Goal: Transaction & Acquisition: Purchase product/service

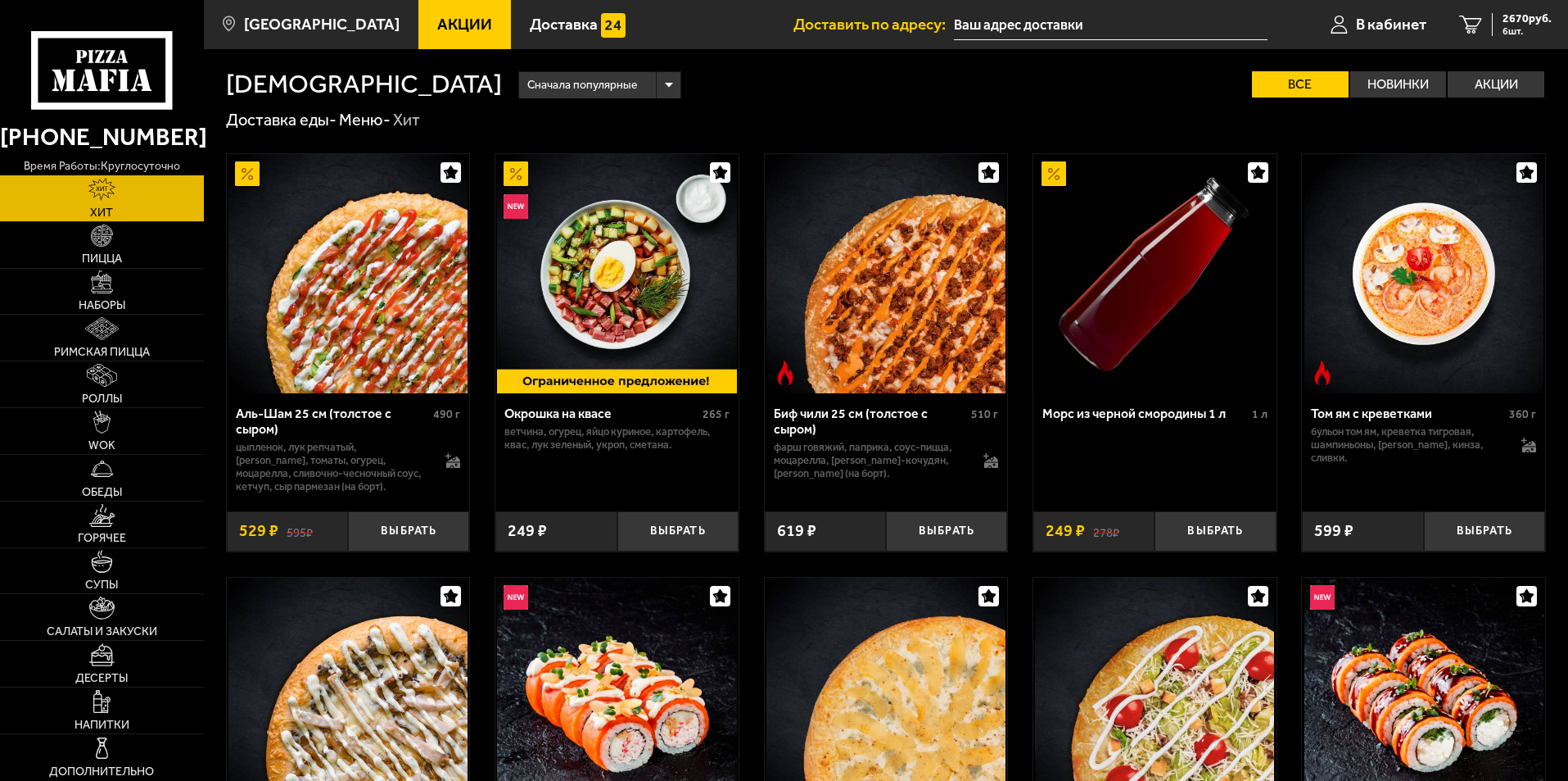
click at [438, 16] on span "Акции" at bounding box center [465, 23] width 55 height 16
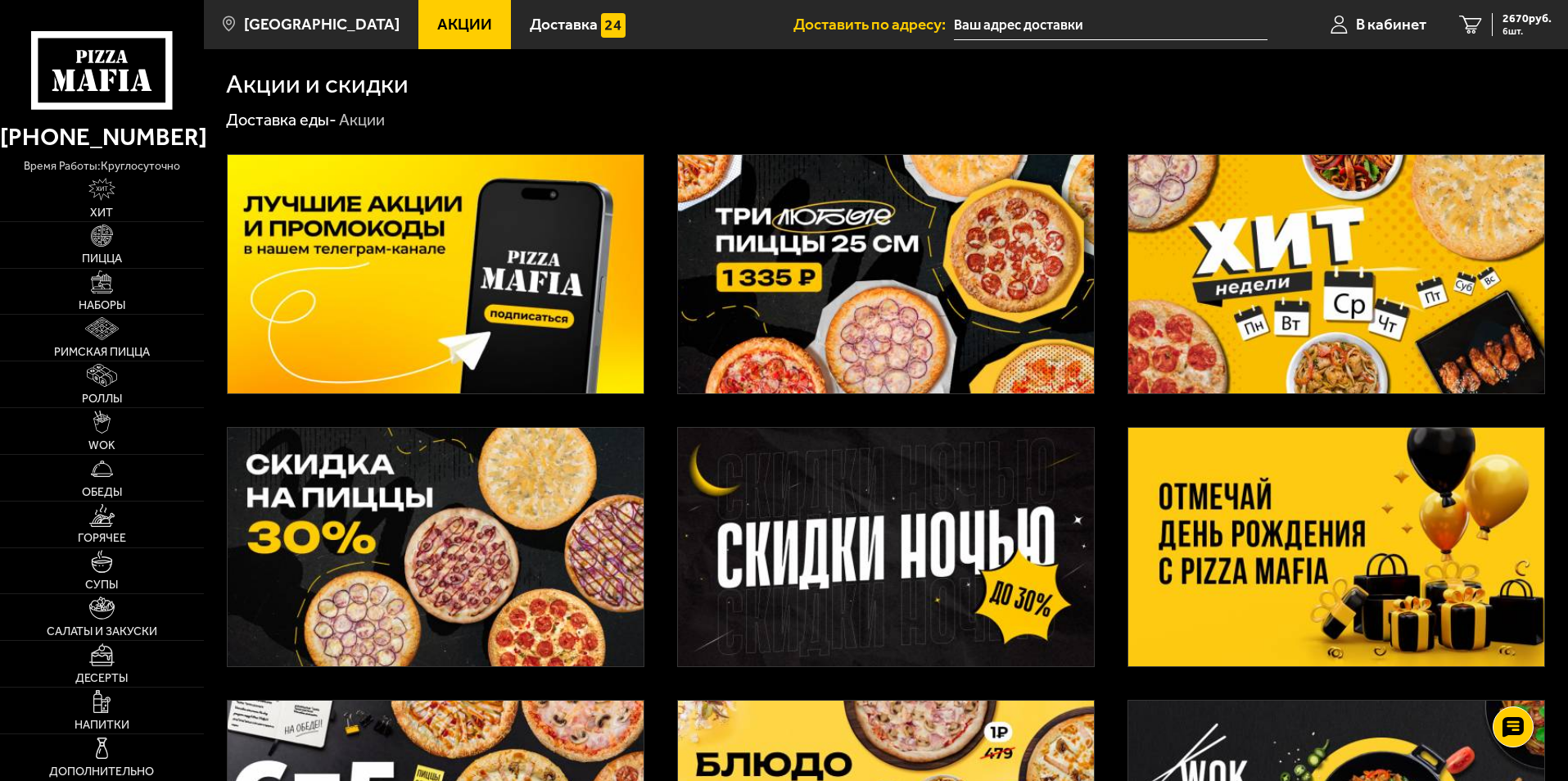
click at [1373, 519] on img at bounding box center [1337, 547] width 416 height 238
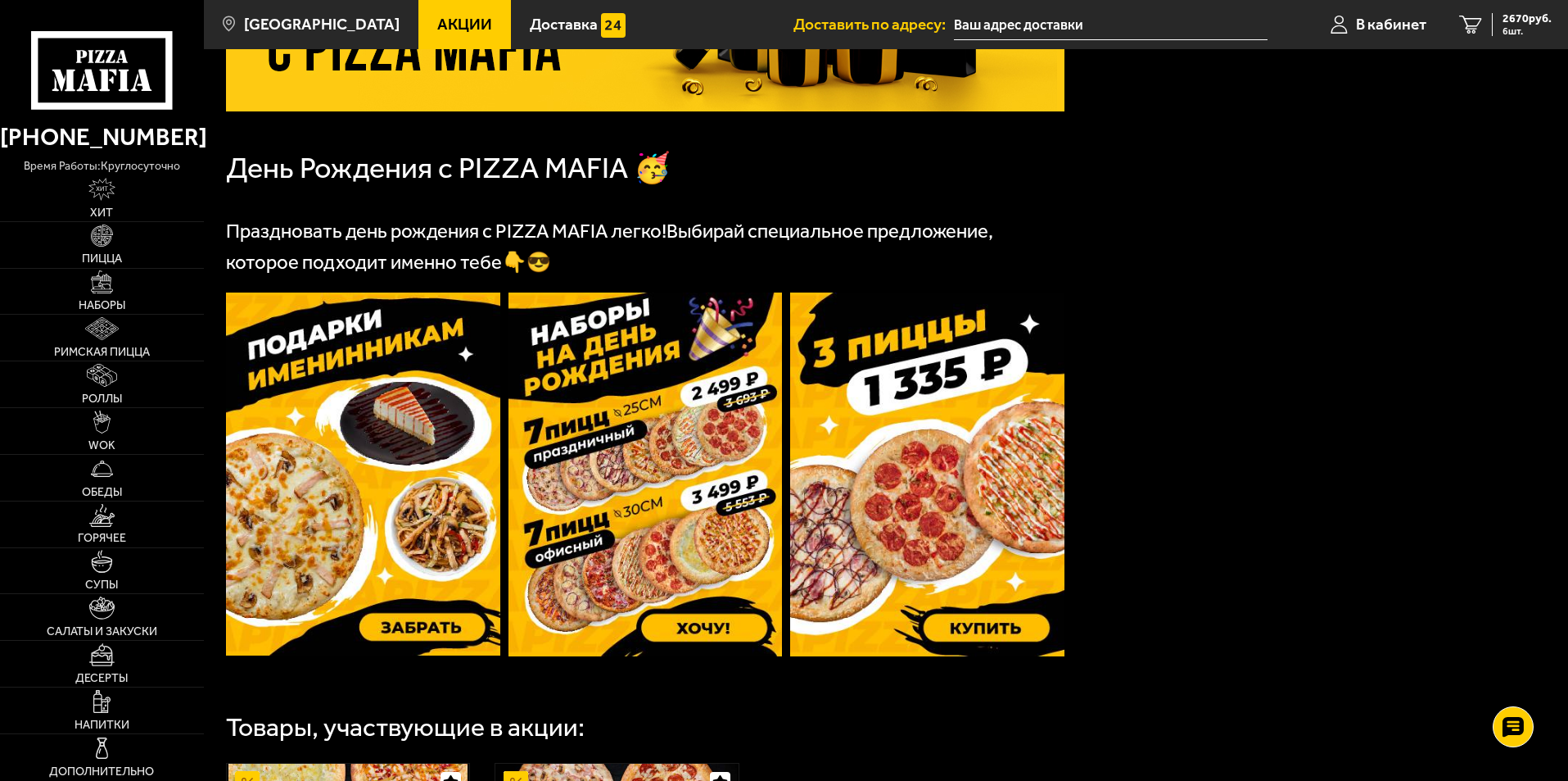
scroll to position [328, 0]
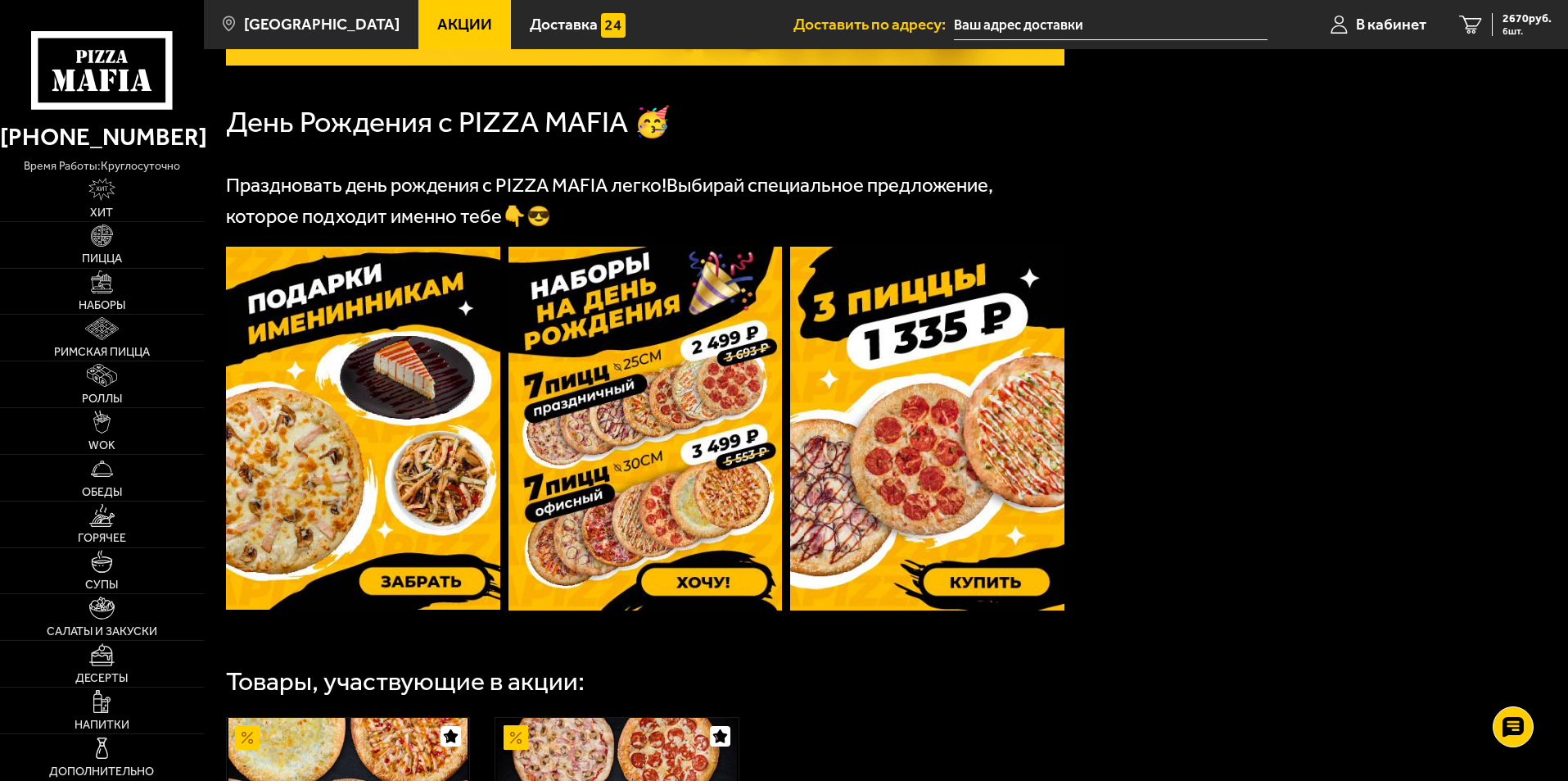
click at [643, 389] on img at bounding box center [646, 428] width 275 height 364
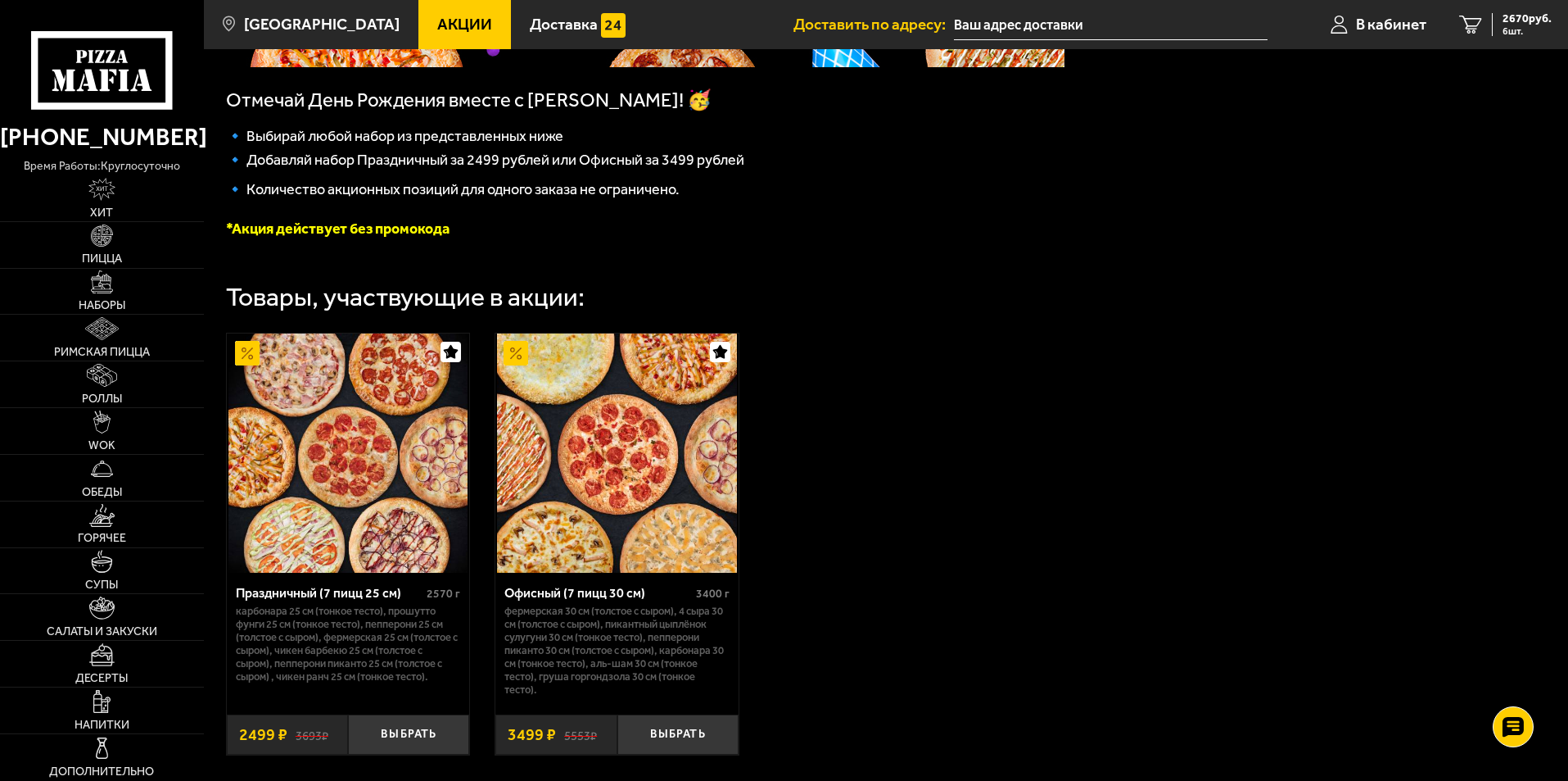
scroll to position [328, 0]
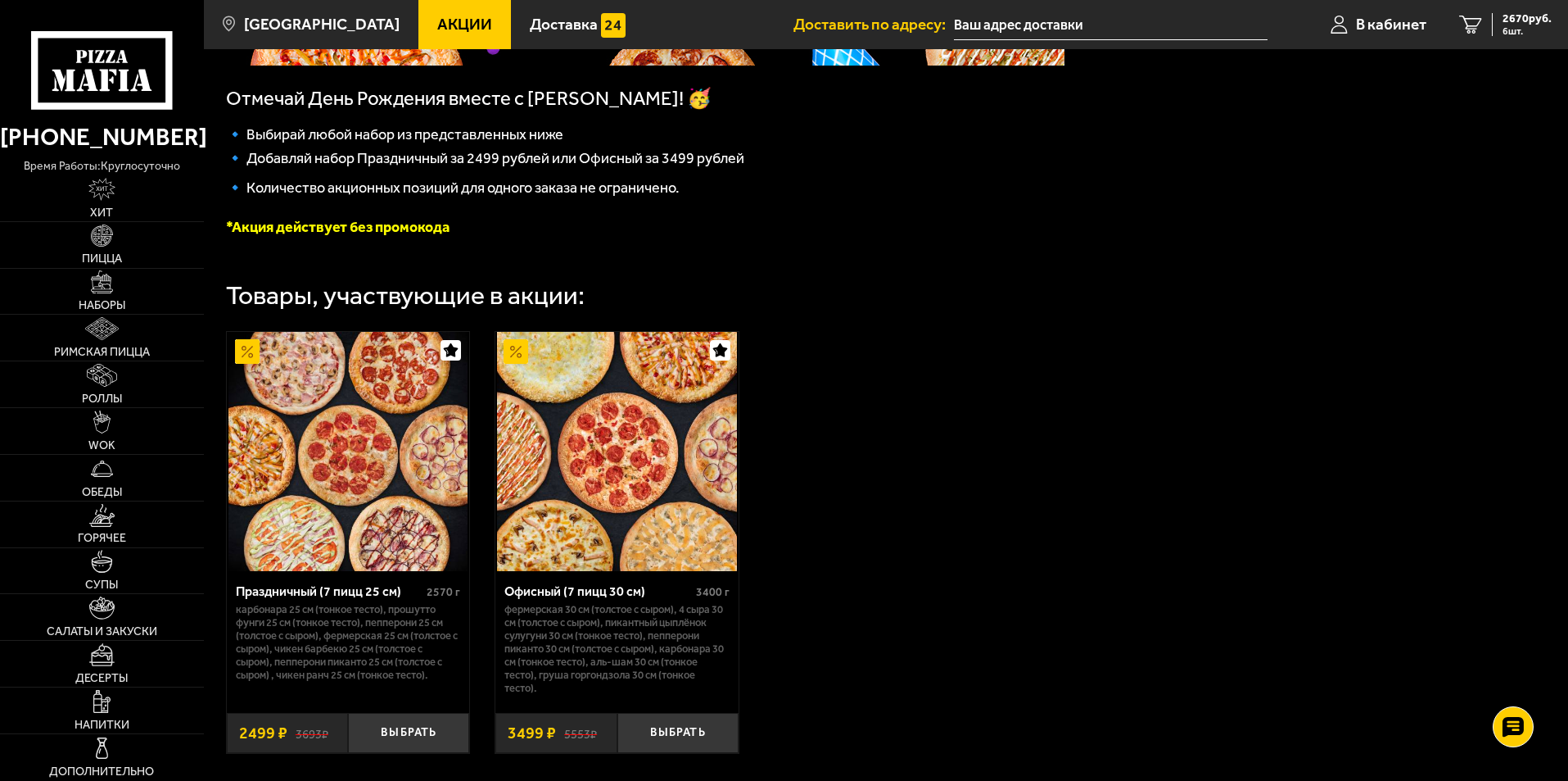
click at [347, 425] on img at bounding box center [348, 451] width 239 height 239
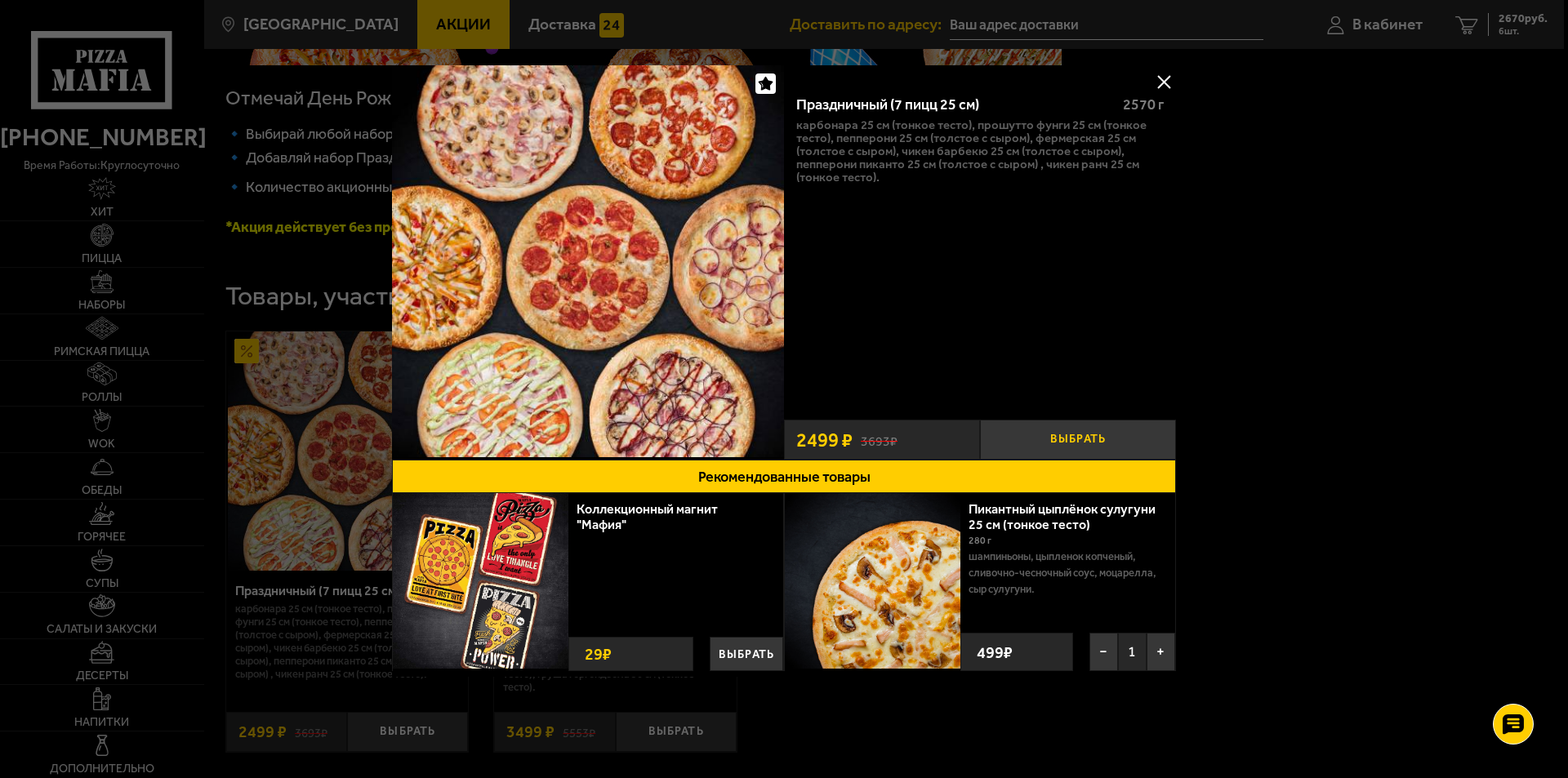
click at [1091, 443] on button "Выбрать" at bounding box center [1078, 439] width 196 height 40
click at [1164, 80] on button at bounding box center [1163, 81] width 24 height 24
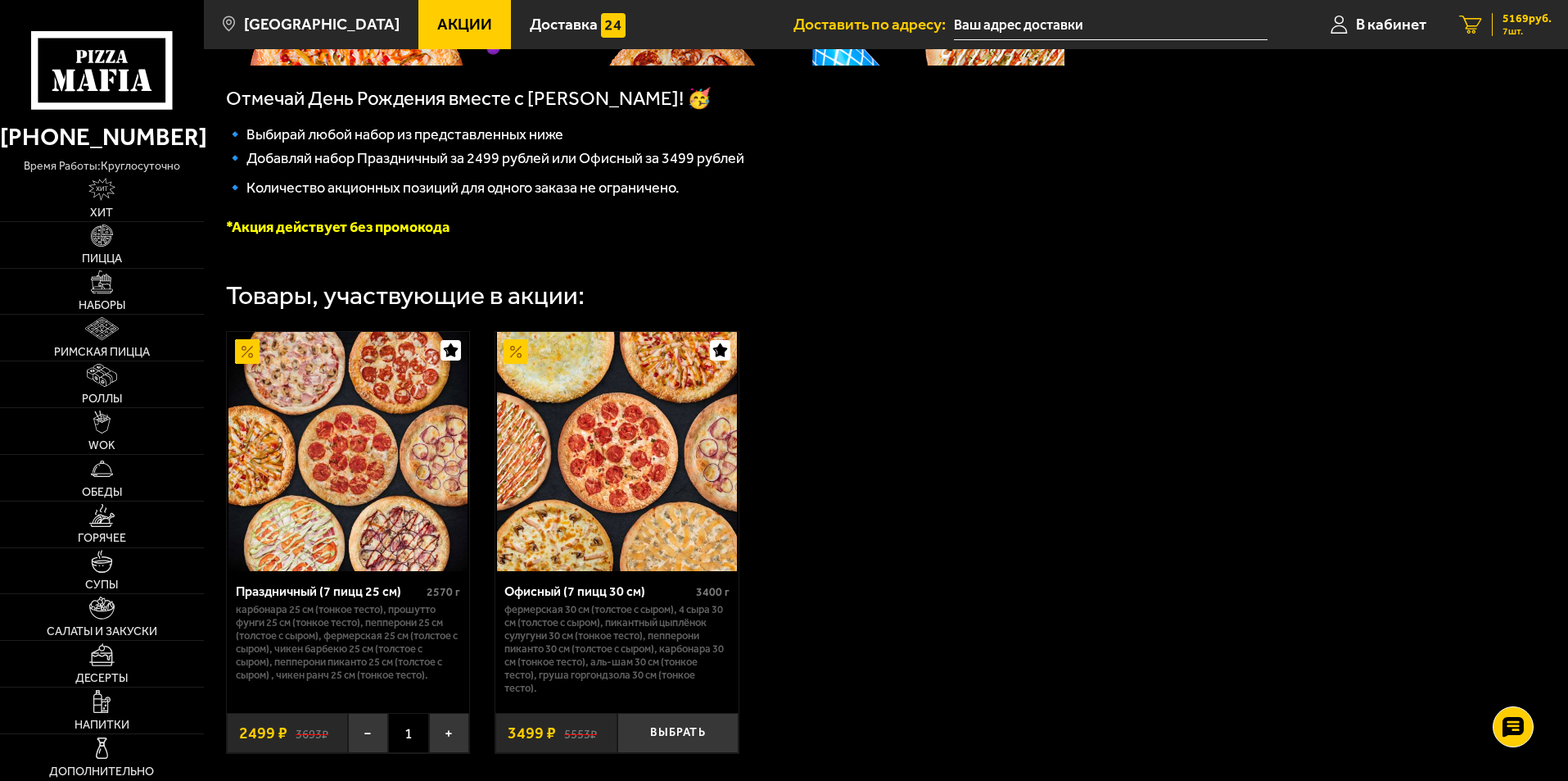
click at [1522, 26] on span "7 шт." at bounding box center [1527, 31] width 49 height 9
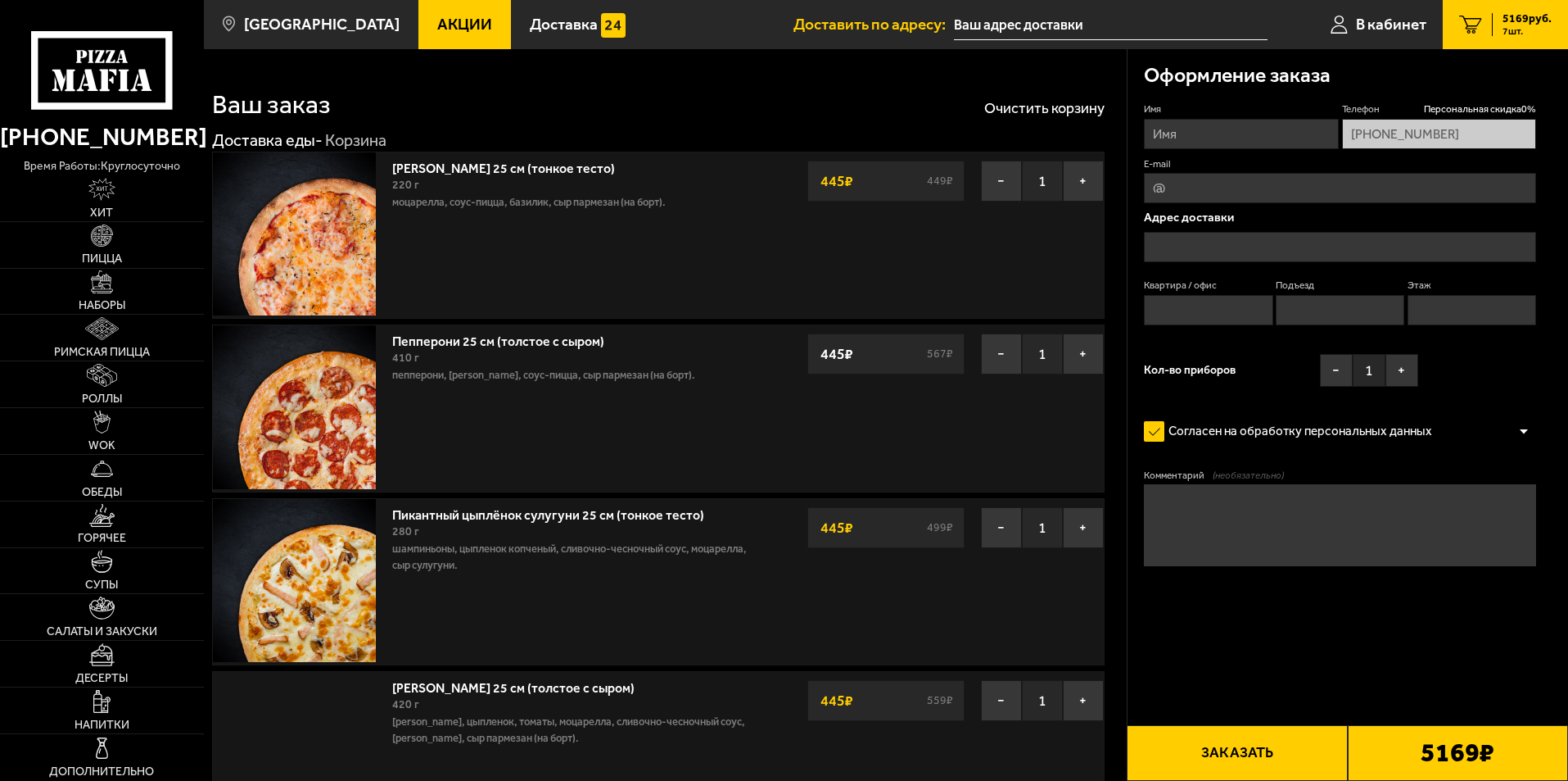
type input "проспект Металлистов, 118"
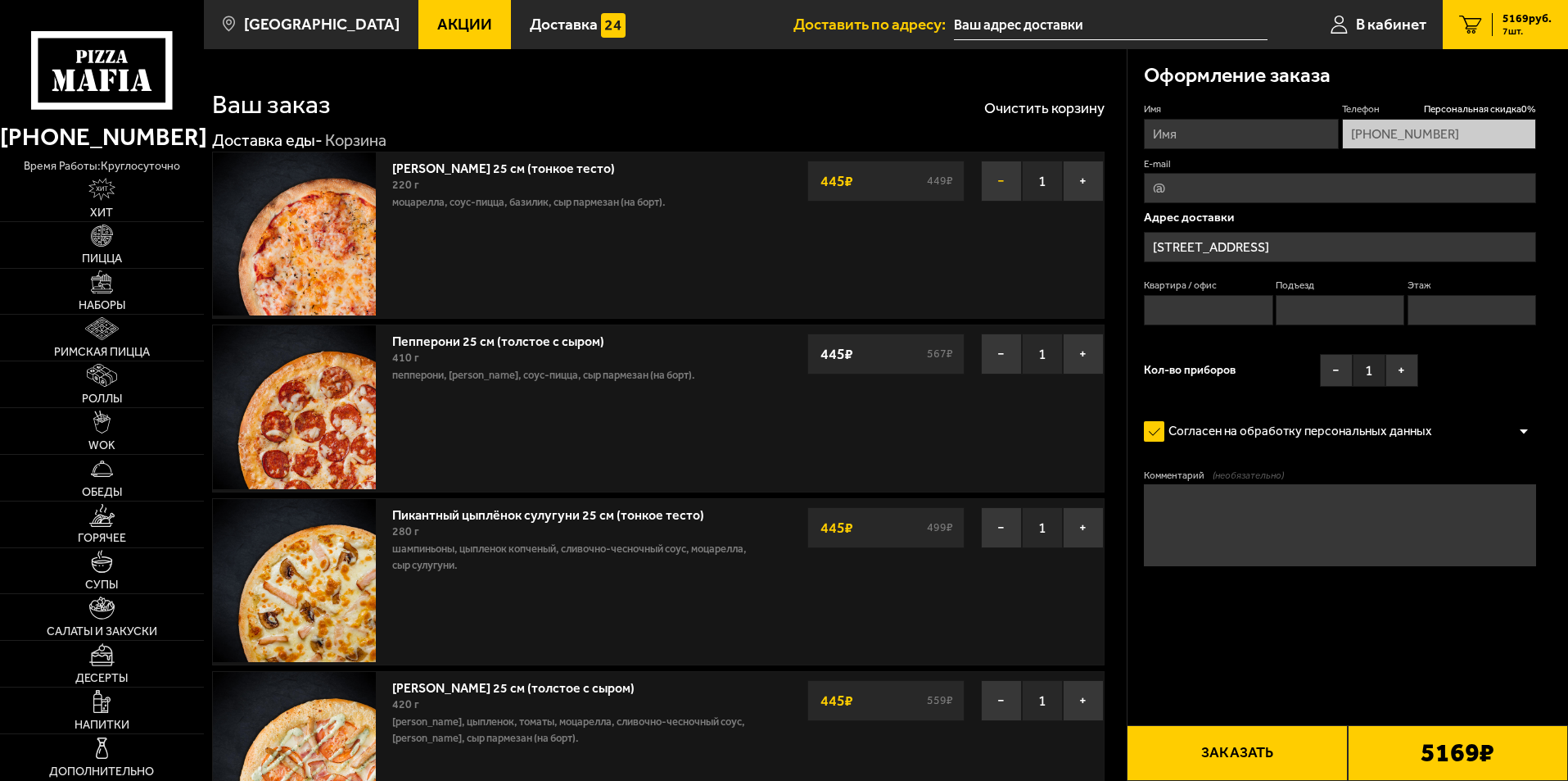
click at [1005, 178] on button "−" at bounding box center [1002, 181] width 41 height 41
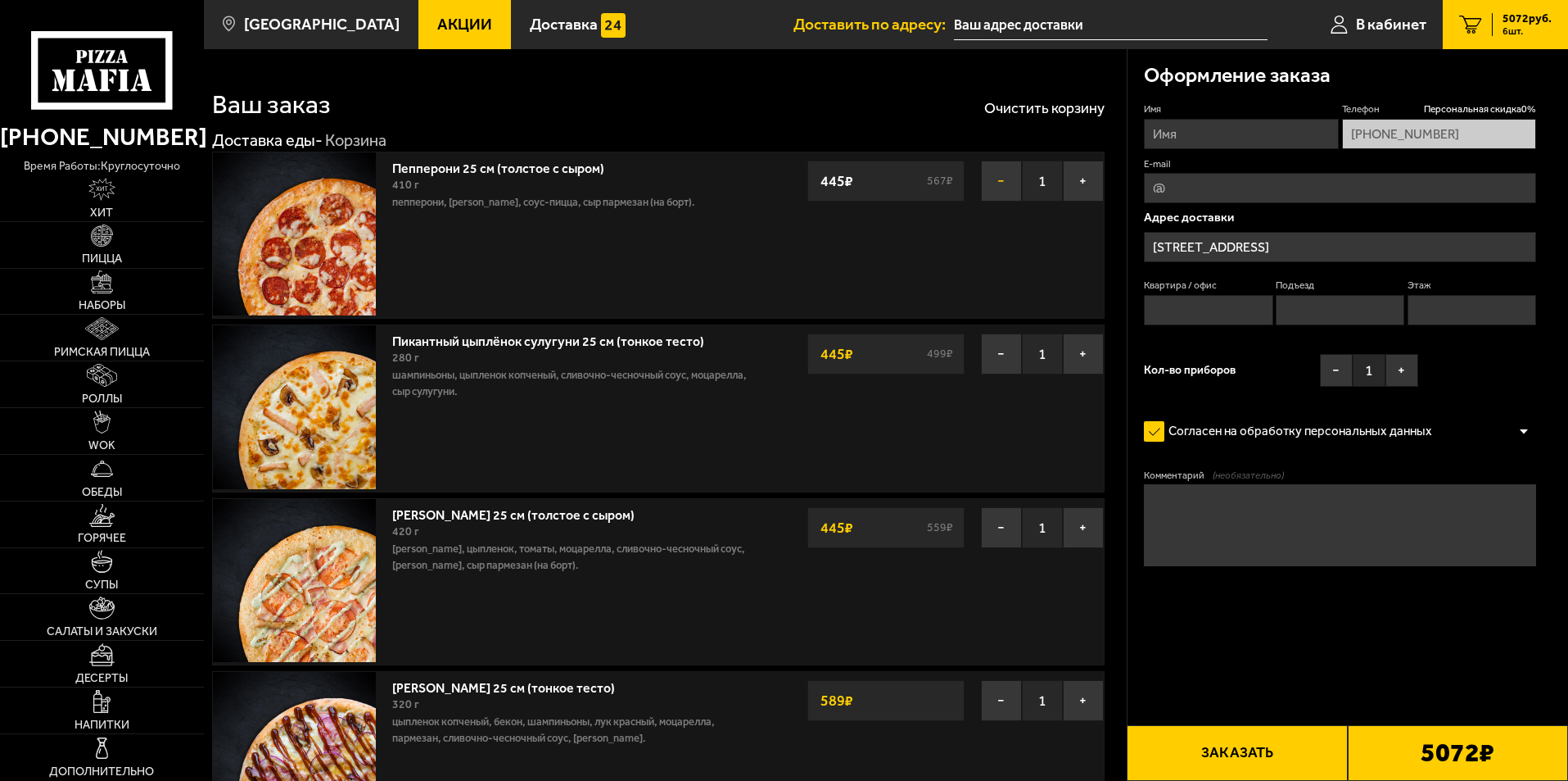
click at [994, 188] on button "−" at bounding box center [1002, 181] width 41 height 41
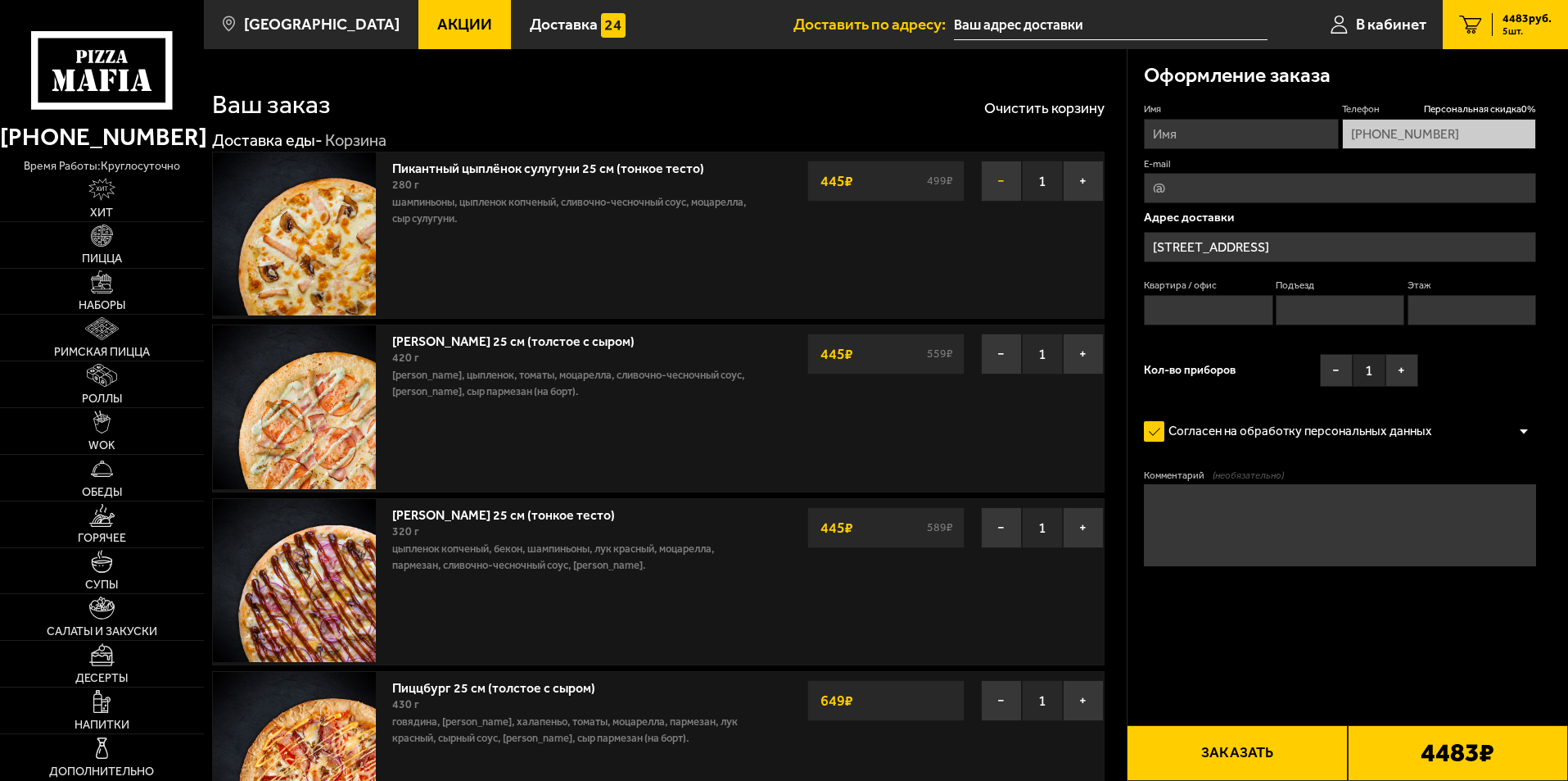
click at [996, 182] on button "−" at bounding box center [1002, 181] width 41 height 41
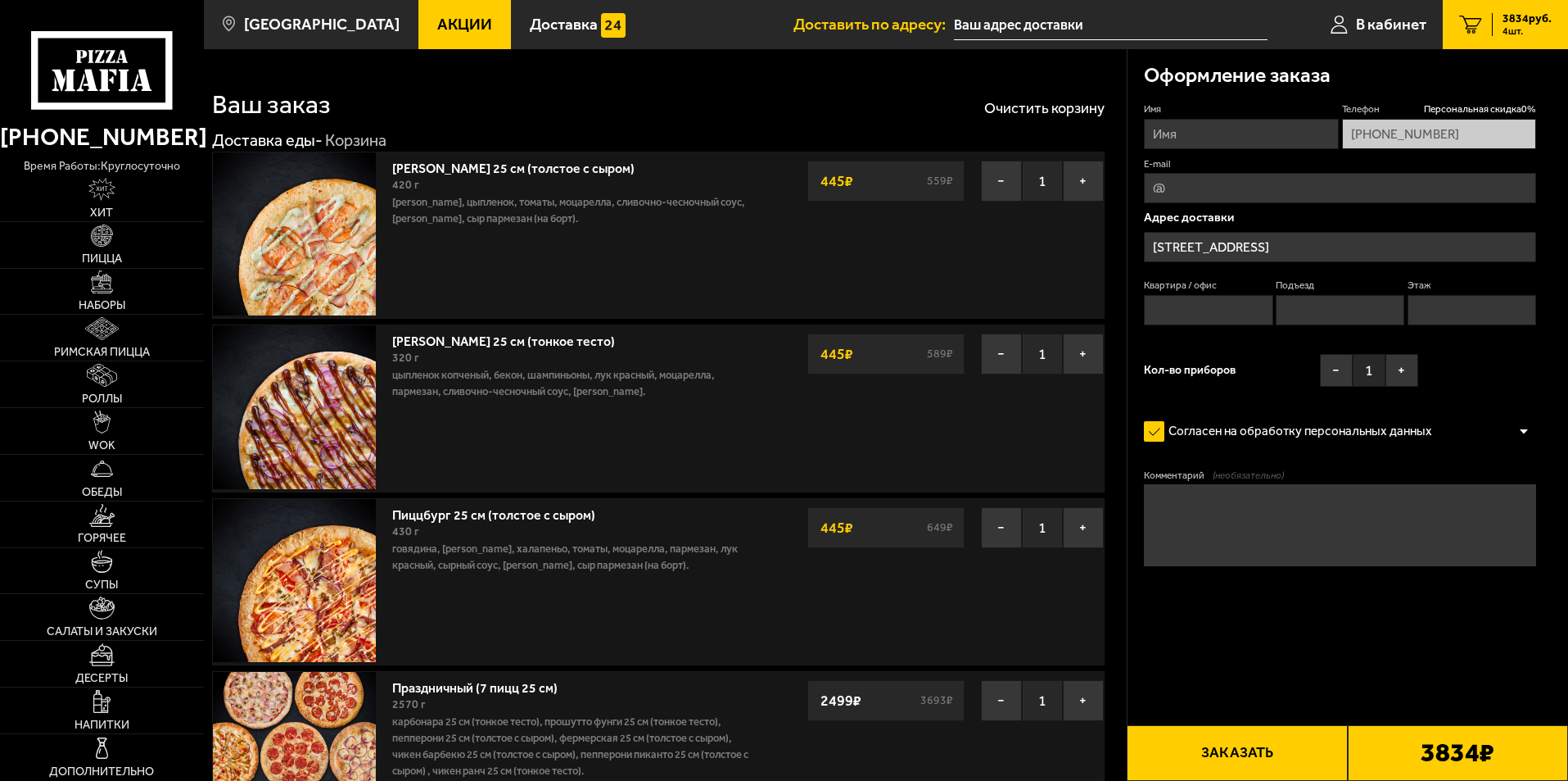
click at [996, 182] on button "−" at bounding box center [1002, 181] width 41 height 41
click at [996, 334] on button "−" at bounding box center [1002, 354] width 41 height 41
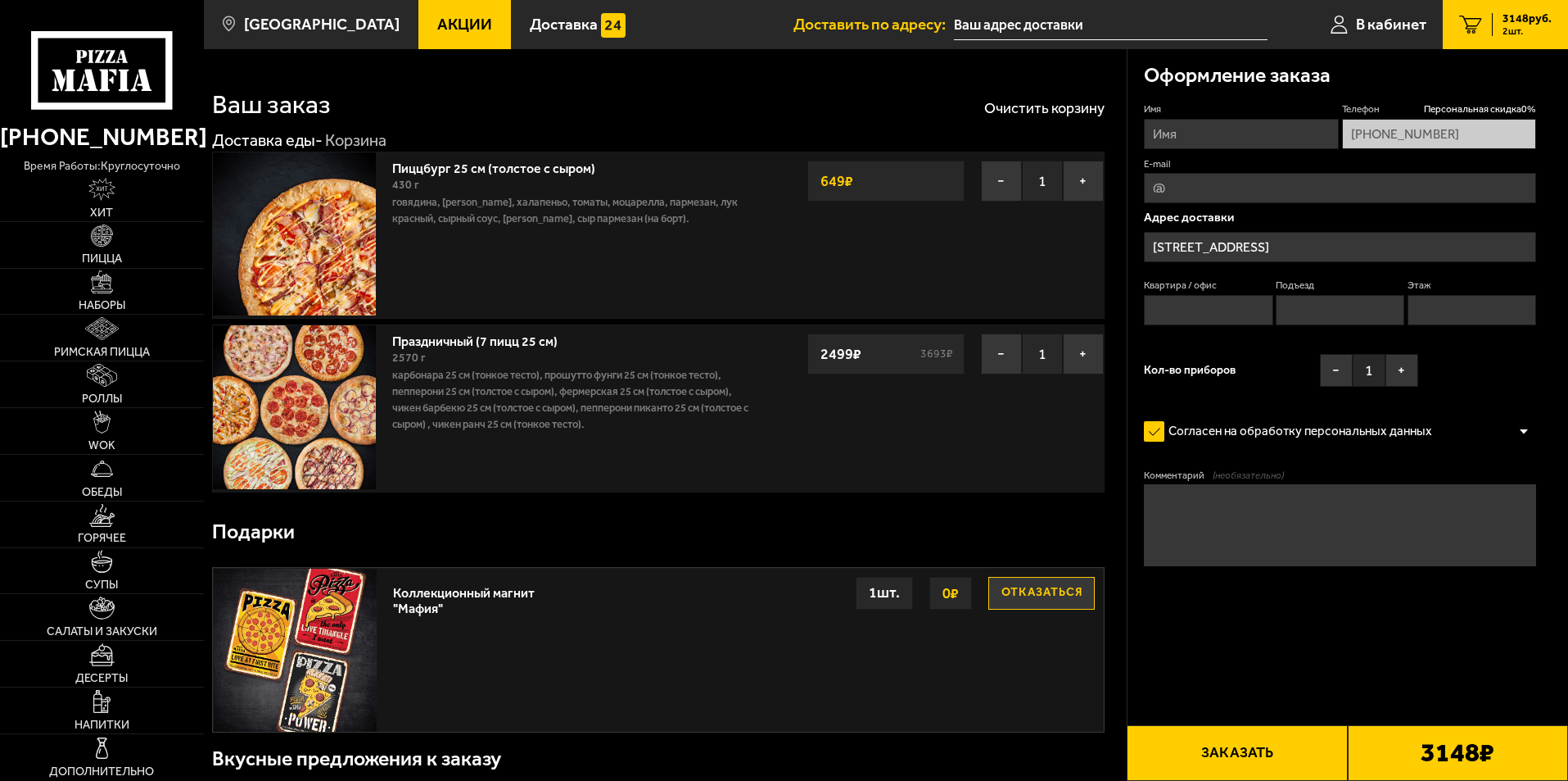
click at [996, 182] on button "−" at bounding box center [1002, 181] width 41 height 41
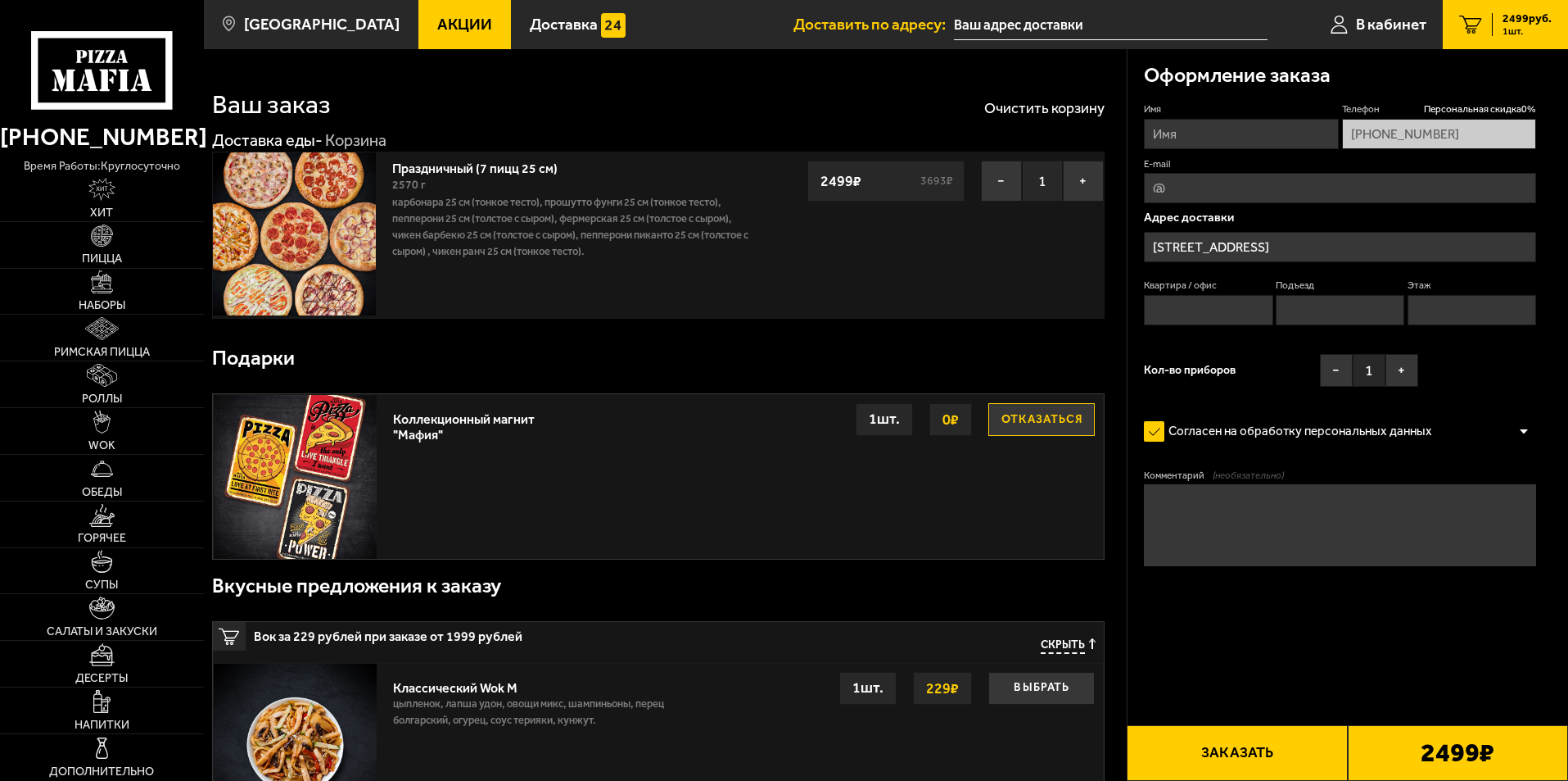
click at [1187, 133] on input "Имя" at bounding box center [1241, 134] width 194 height 30
type input "Антон"
click at [1207, 503] on textarea "Комментарий (необязательно)" at bounding box center [1340, 524] width 393 height 82
type textarea "Магазин КАРЕКС , вход на первом этаже , в центральной части дома. Заходить в ма…"
click at [1172, 300] on input "Квартира / офис" at bounding box center [1208, 310] width 128 height 30
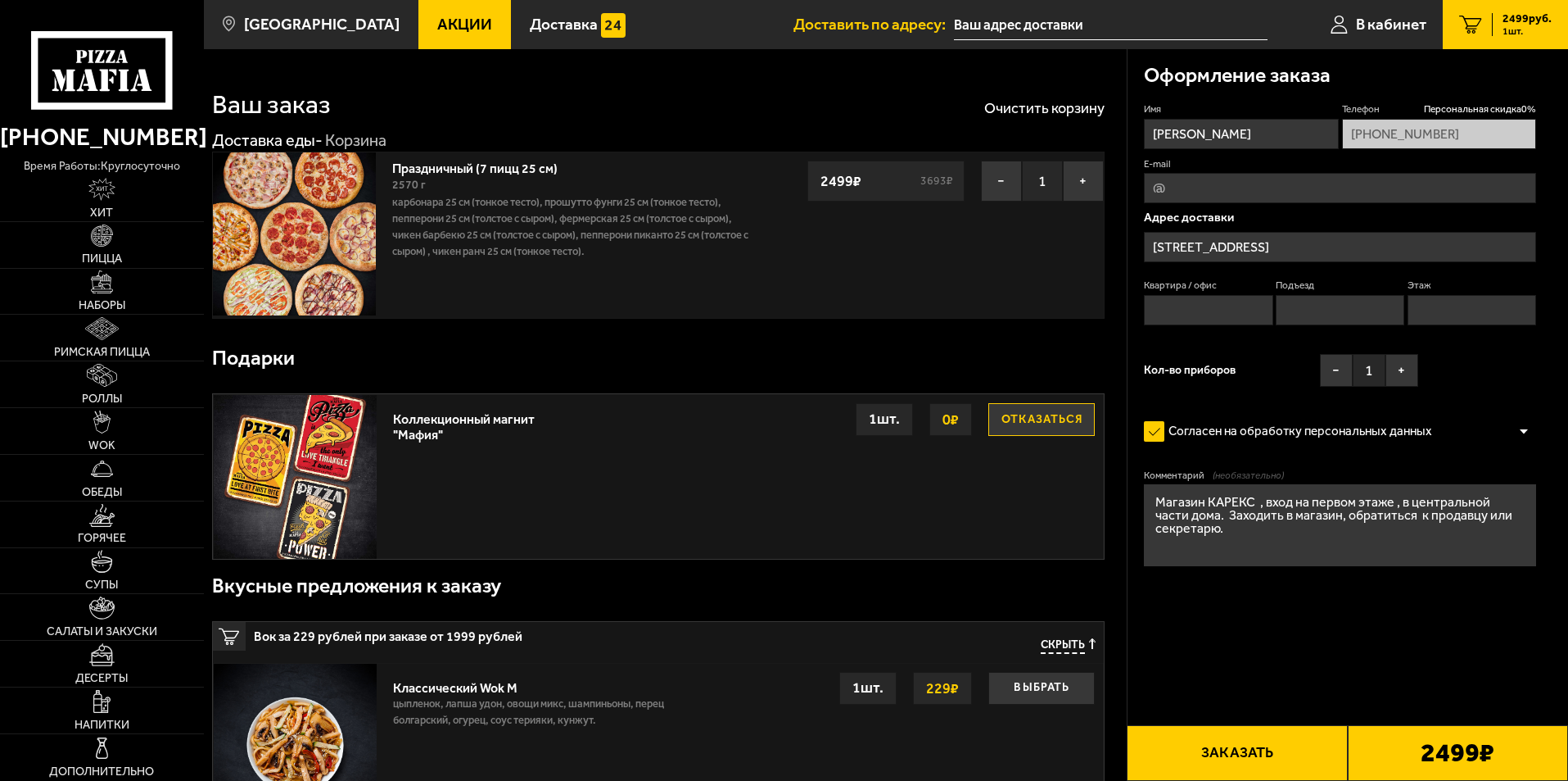
type input "1"
click at [1317, 308] on input "Подъезд" at bounding box center [1339, 310] width 128 height 30
type input "2"
click at [1429, 310] on input "Этаж" at bounding box center [1471, 310] width 128 height 30
type input "1"
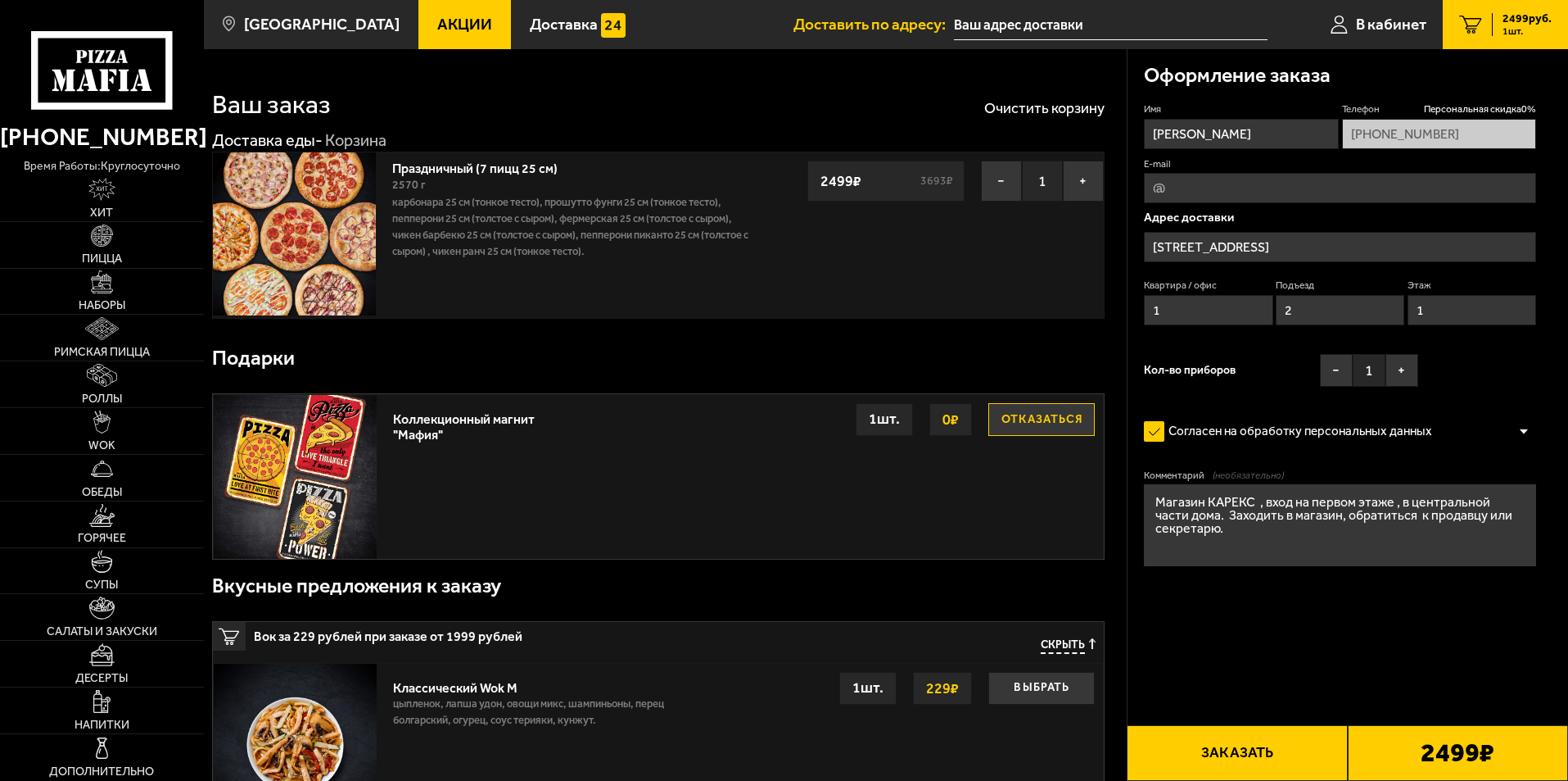
click at [1254, 754] on button "Заказать" at bounding box center [1236, 752] width 220 height 55
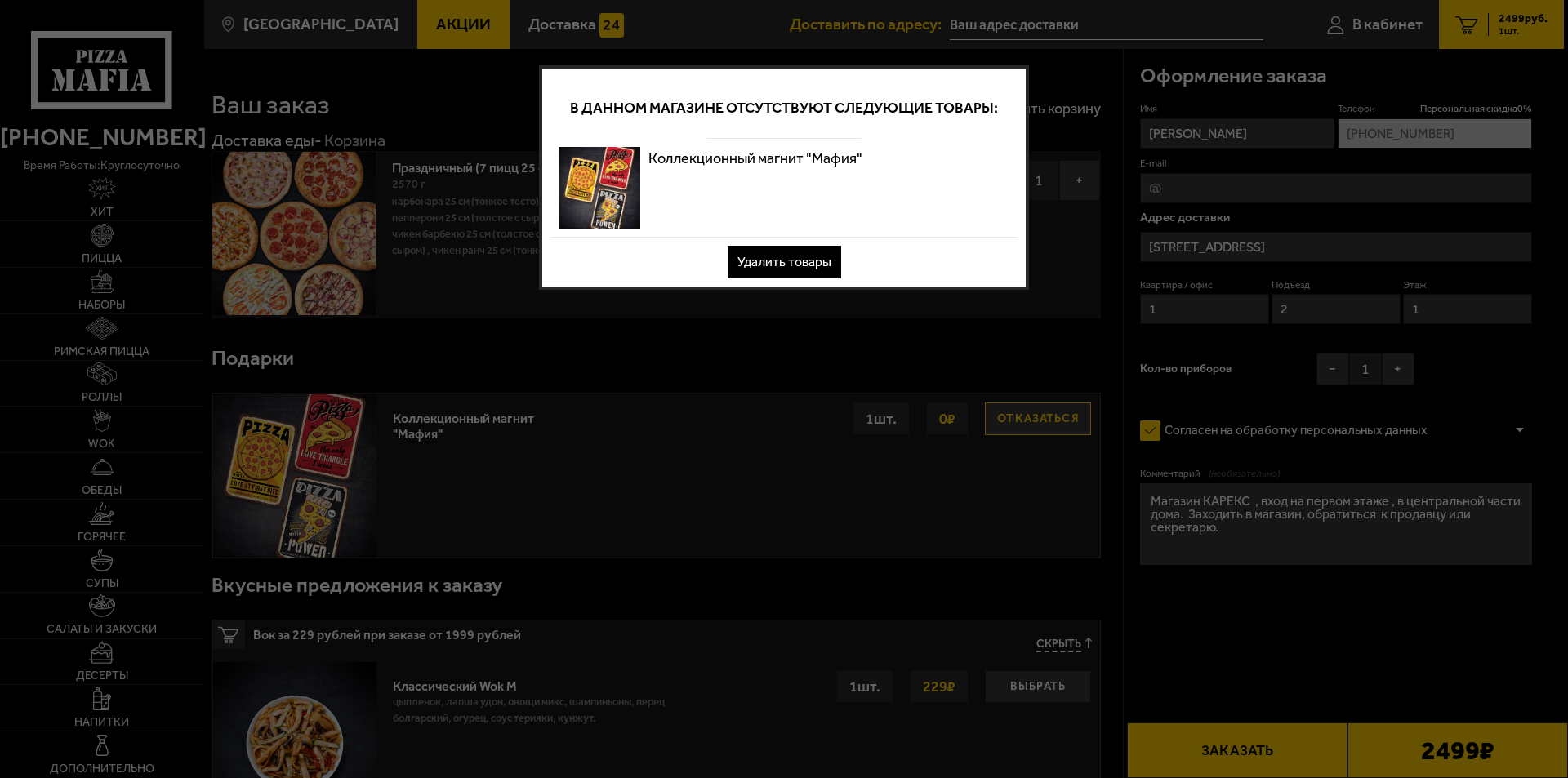
click at [712, 448] on div at bounding box center [784, 389] width 1568 height 778
click at [859, 384] on div at bounding box center [784, 389] width 1568 height 778
click at [812, 263] on button "Удалить товары" at bounding box center [784, 262] width 113 height 33
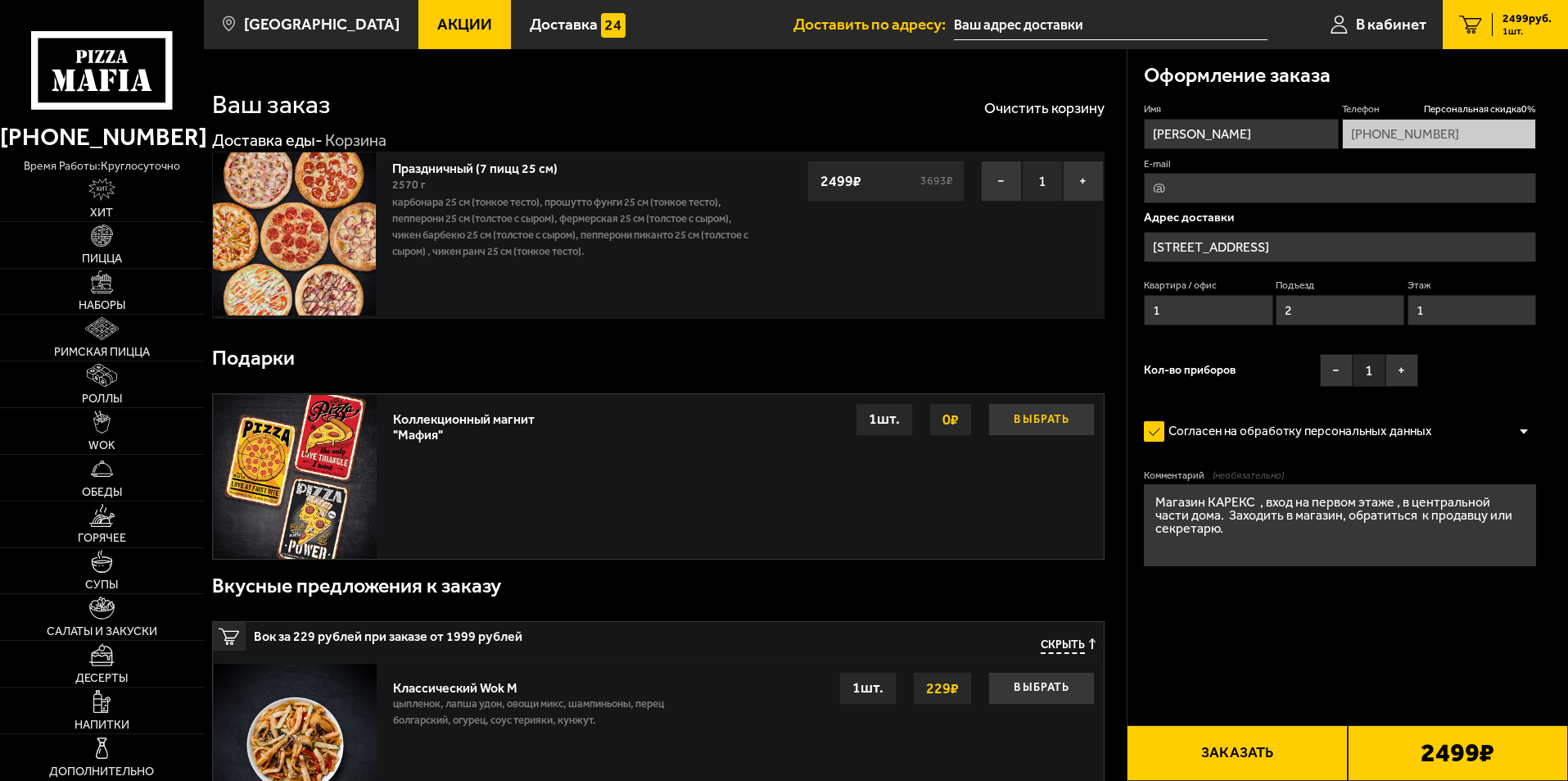
click at [1019, 420] on button "Выбрать" at bounding box center [1042, 419] width 107 height 33
click at [1238, 756] on button "Заказать" at bounding box center [1236, 752] width 220 height 55
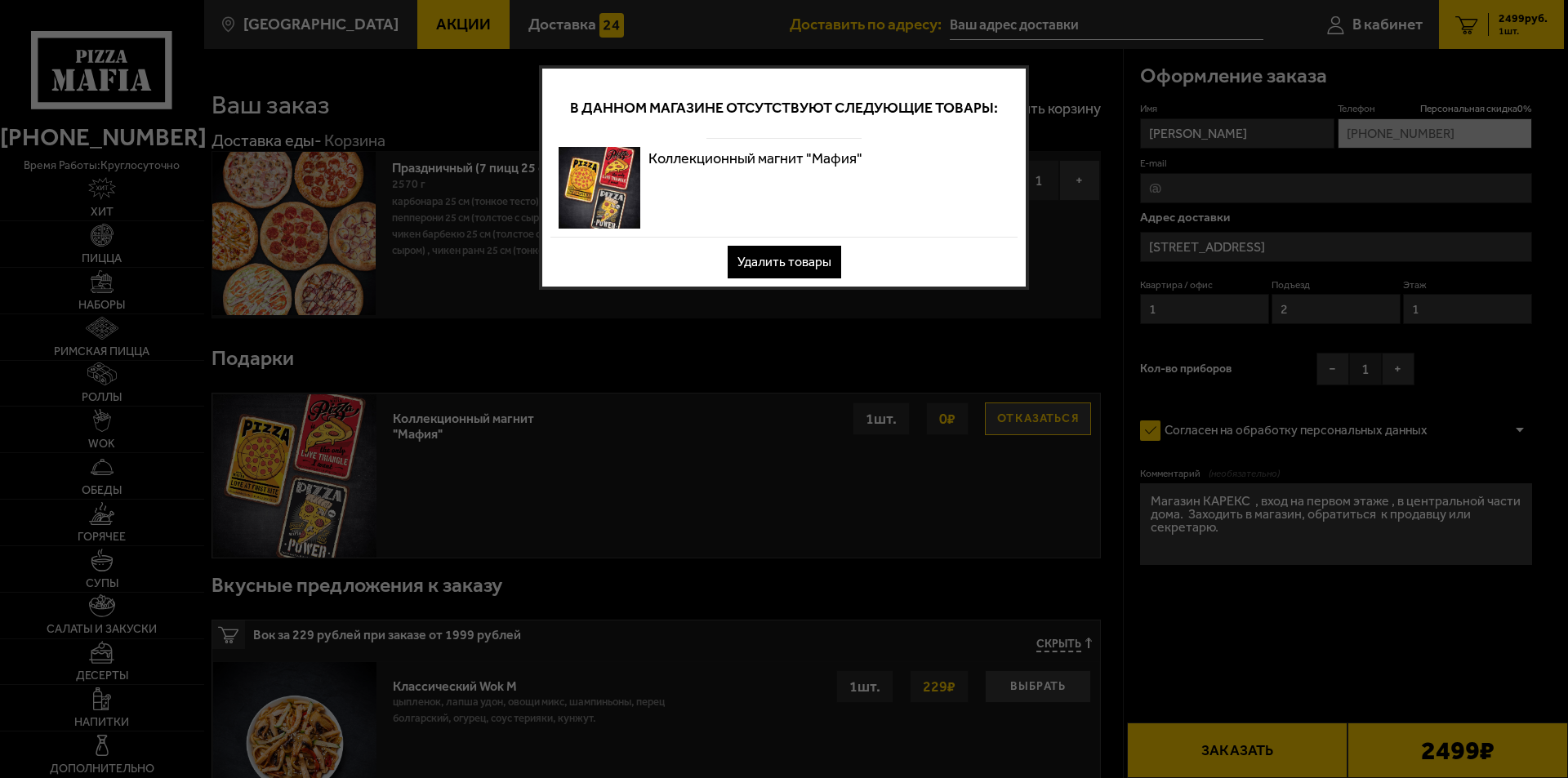
click at [735, 256] on button "Удалить товары" at bounding box center [784, 262] width 113 height 33
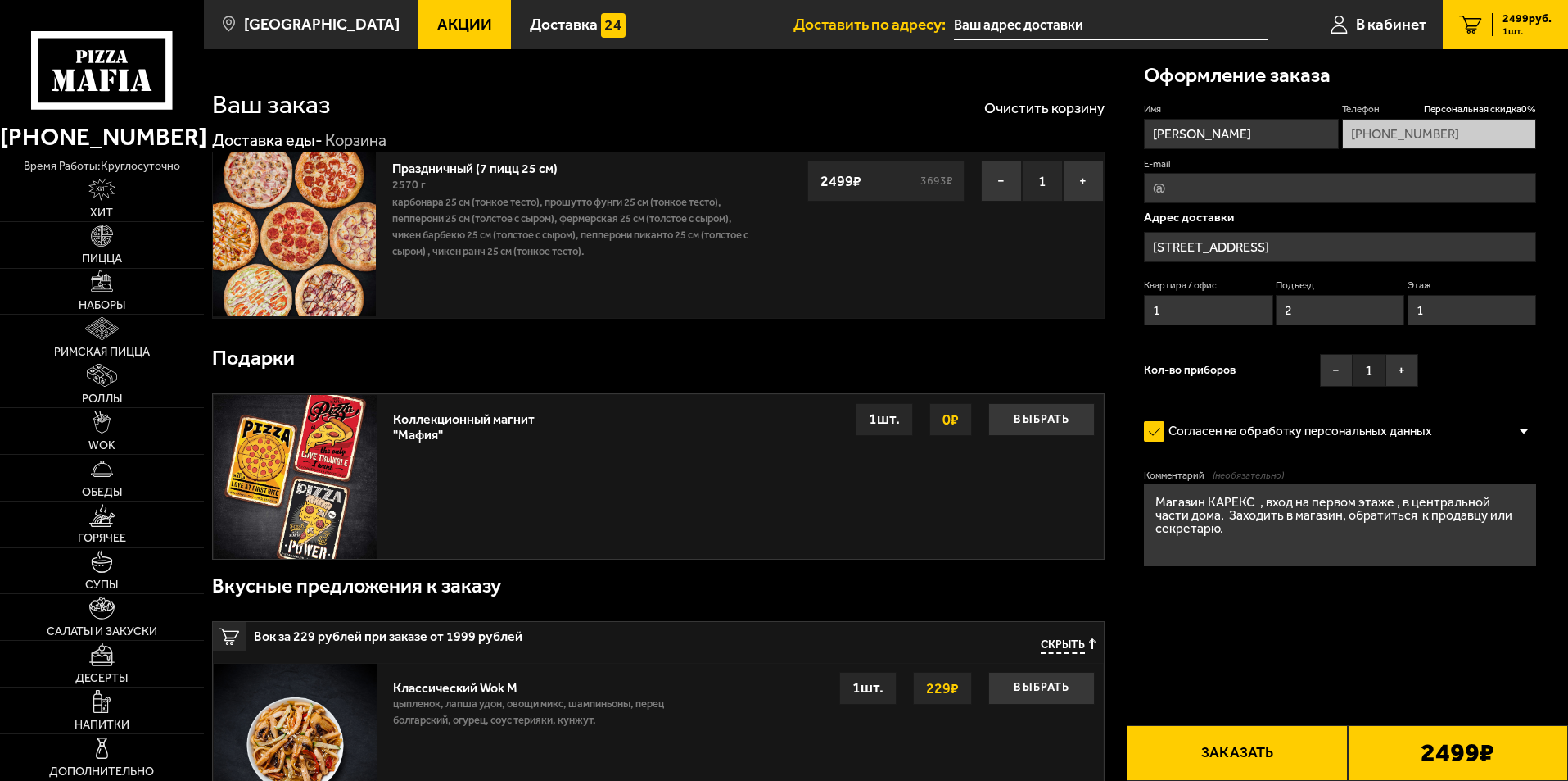
click at [1230, 761] on button "Заказать" at bounding box center [1236, 752] width 220 height 55
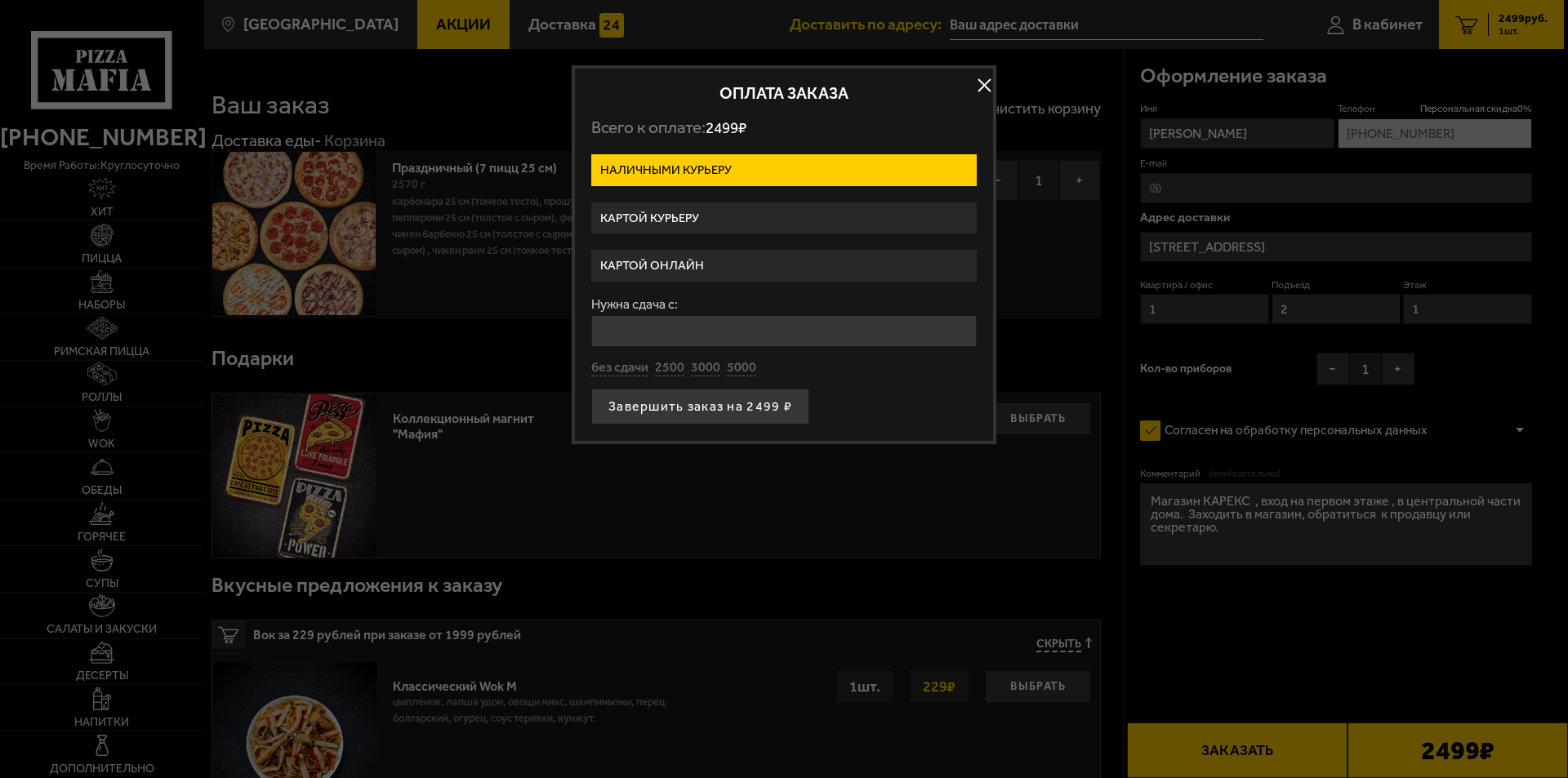
click at [659, 223] on label "Картой курьеру" at bounding box center [784, 219] width 385 height 32
click at [0, 0] on input "Картой курьеру" at bounding box center [0, 0] width 0 height 0
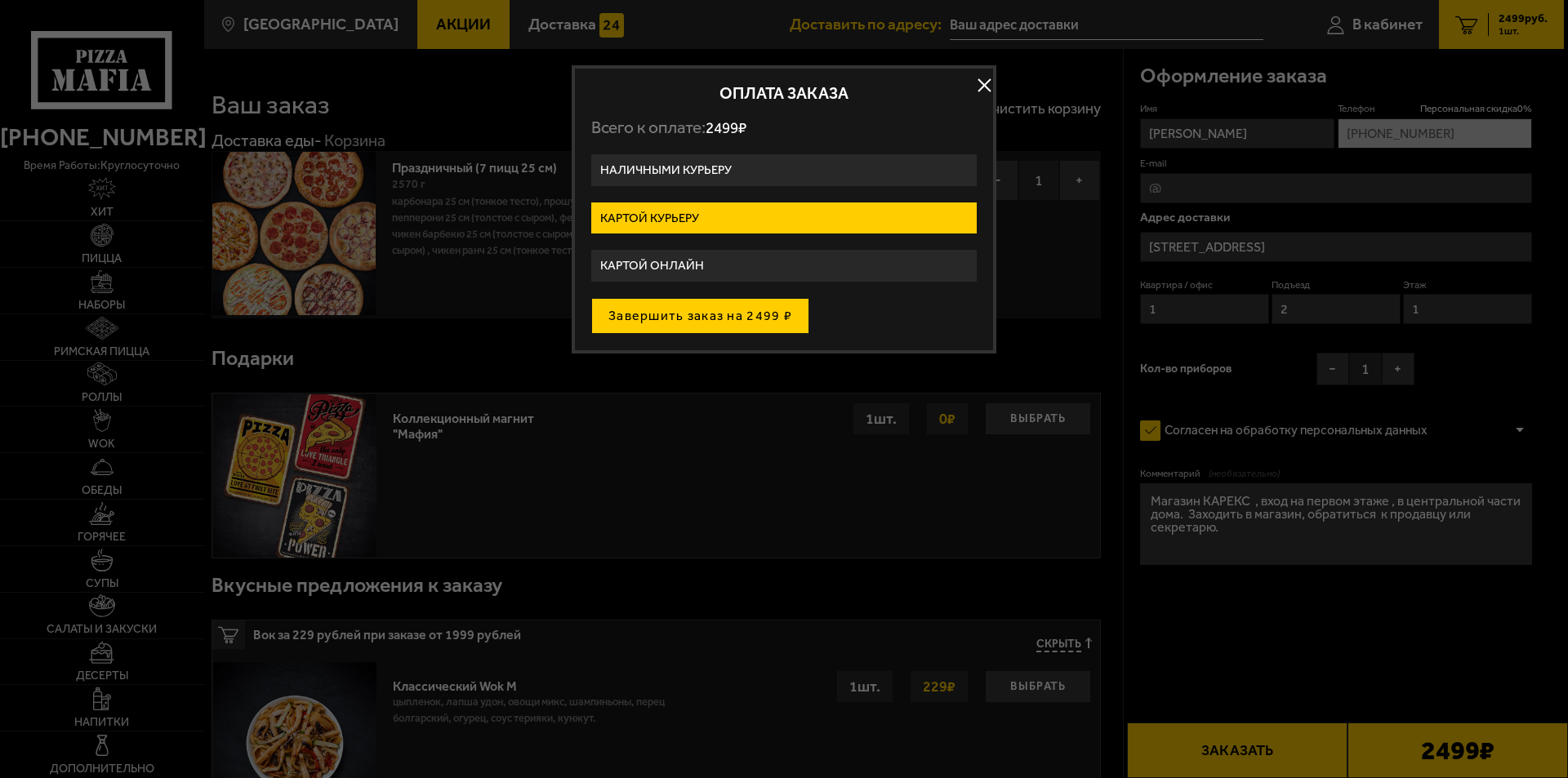
click at [676, 320] on button "Завершить заказ на 2499 ₽" at bounding box center [700, 316] width 218 height 35
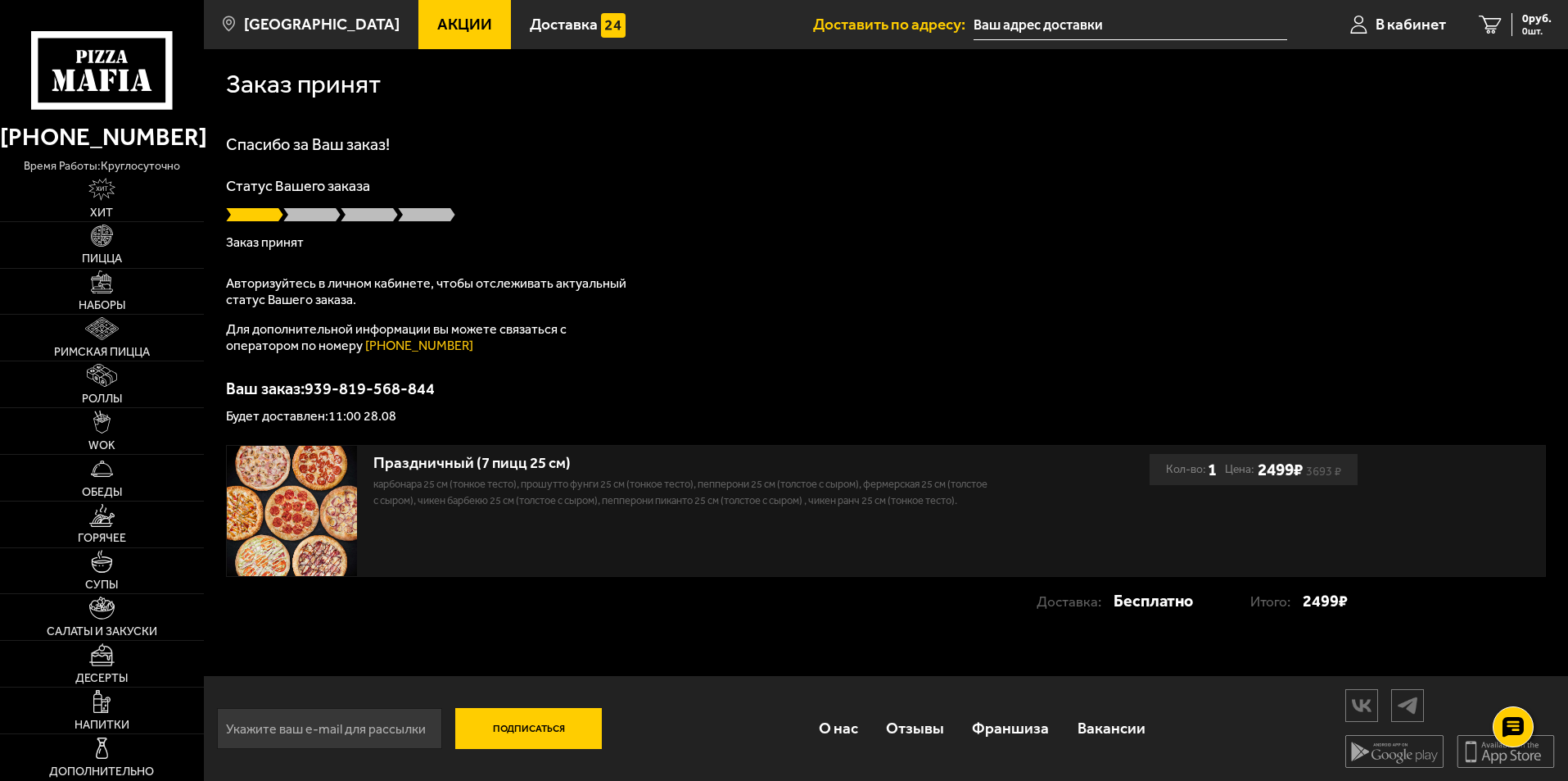
scroll to position [1, 0]
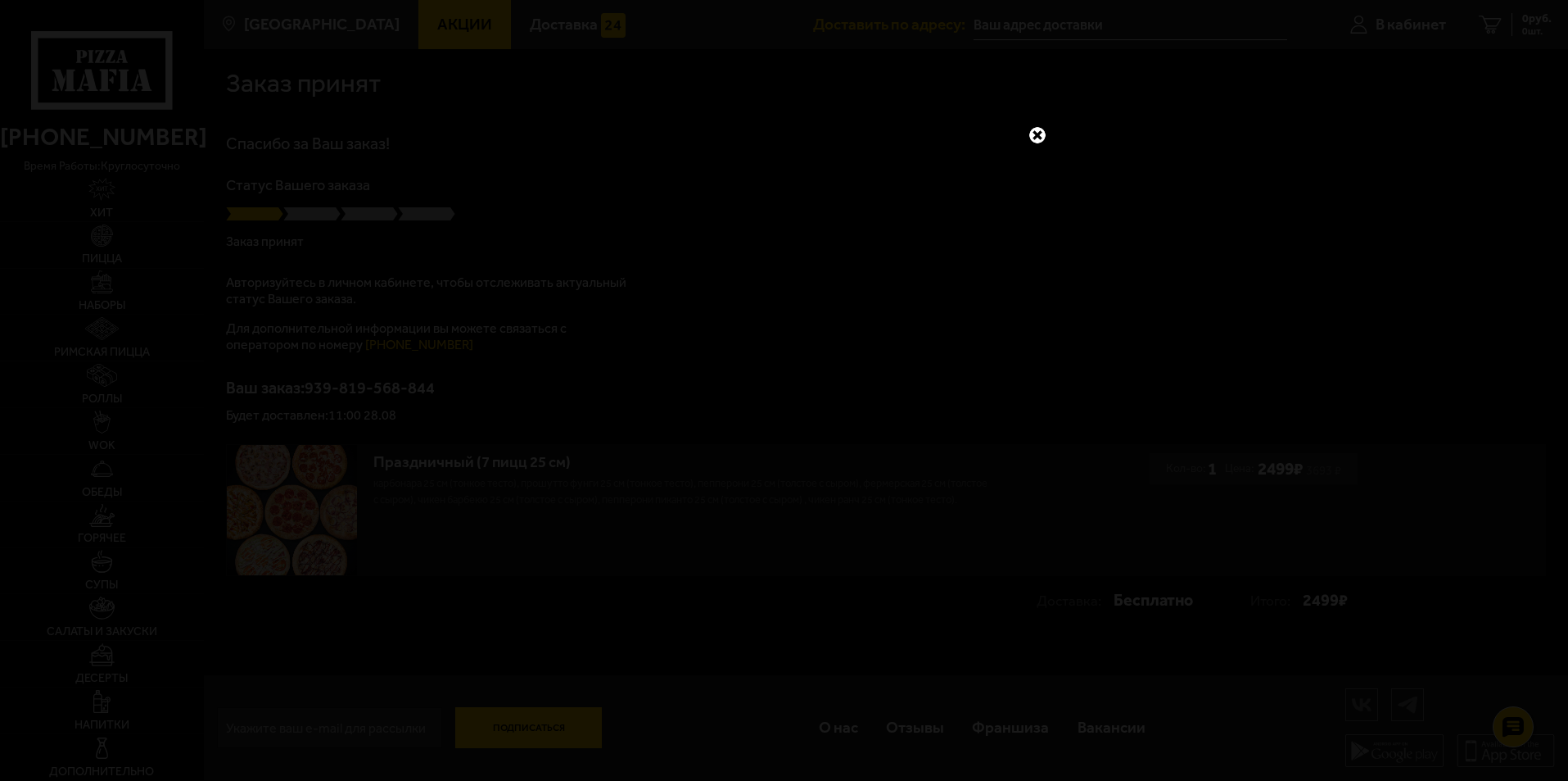
click at [1042, 134] on link at bounding box center [1038, 135] width 22 height 22
